Goal: Task Accomplishment & Management: Manage account settings

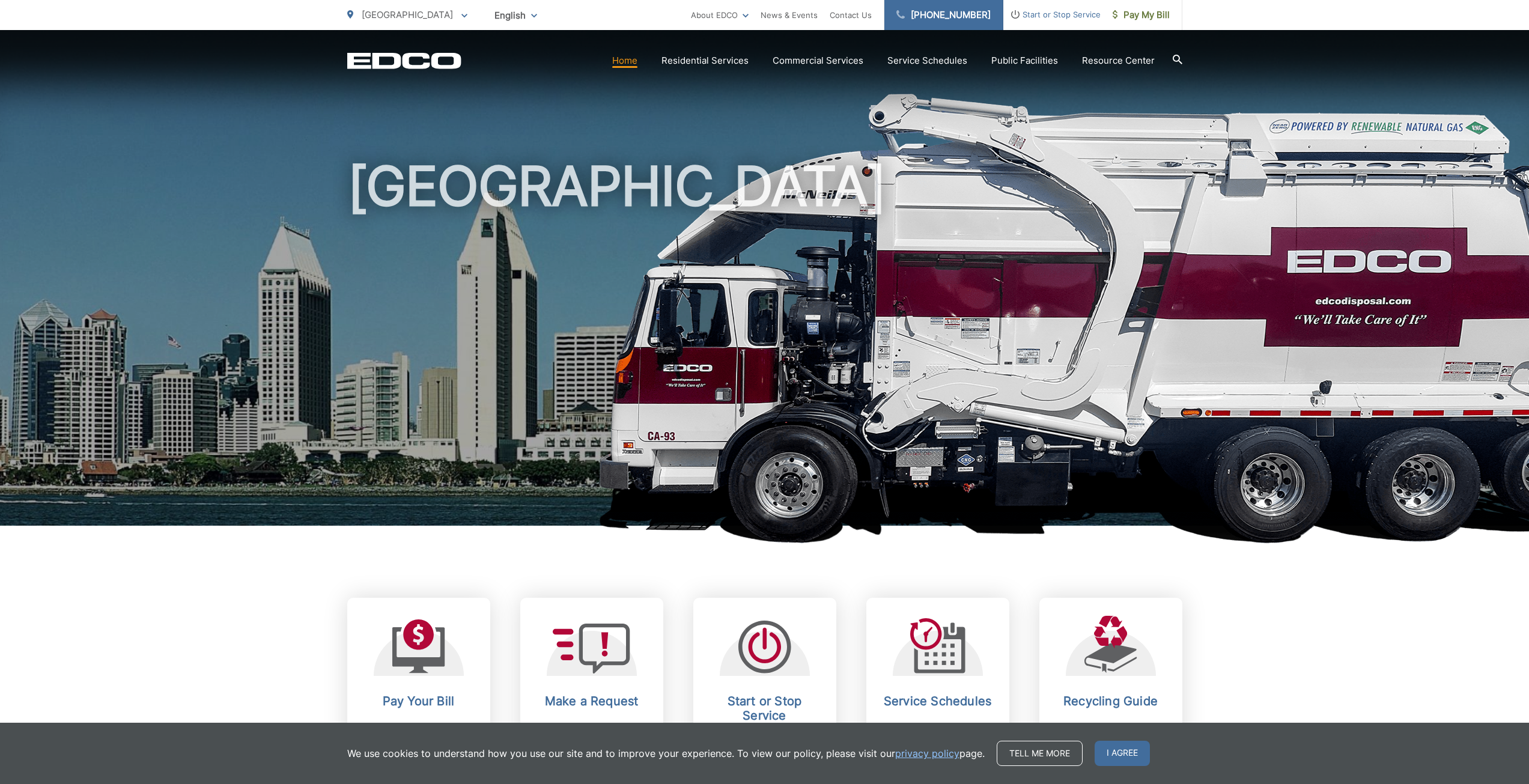
click at [953, 20] on link "[PHONE_NUMBER]" at bounding box center [944, 15] width 119 height 30
click at [953, 7] on link "[PHONE_NUMBER]" at bounding box center [944, 15] width 119 height 30
click at [396, 20] on span "[GEOGRAPHIC_DATA]" at bounding box center [407, 14] width 92 height 11
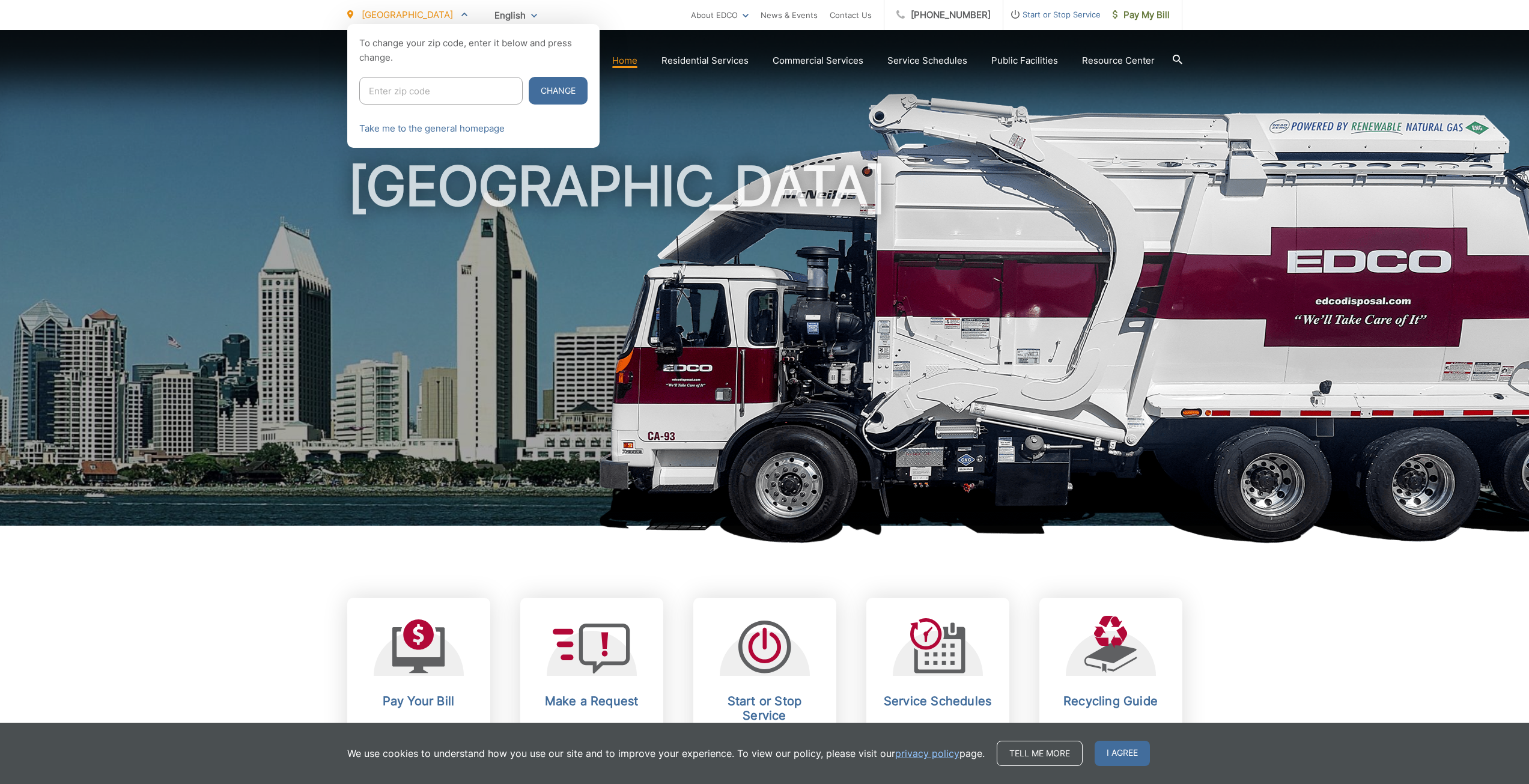
click at [426, 112] on div "To change your zip code, enter it below and press change. Change Take me to the…" at bounding box center [473, 86] width 252 height 124
click at [428, 87] on input "Enter zip code" at bounding box center [441, 91] width 163 height 28
type input "92173"
click at [529, 77] on button "Change" at bounding box center [558, 91] width 59 height 28
